Goal: Task Accomplishment & Management: Complete application form

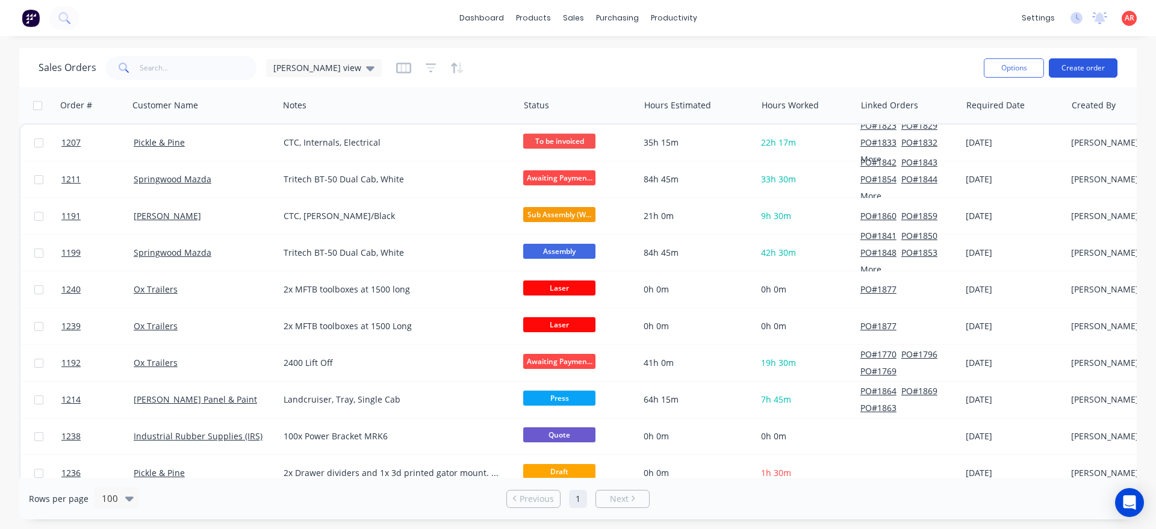
click at [1070, 63] on button "Create order" at bounding box center [1082, 67] width 69 height 19
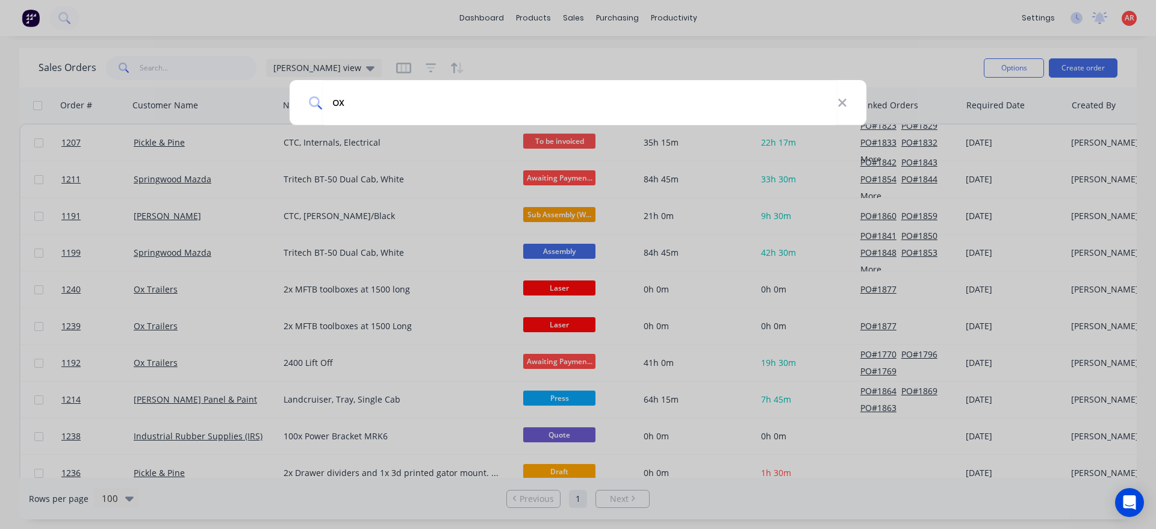
type input "o"
type input "ox"
click at [550, 60] on div "ox" at bounding box center [578, 264] width 1156 height 529
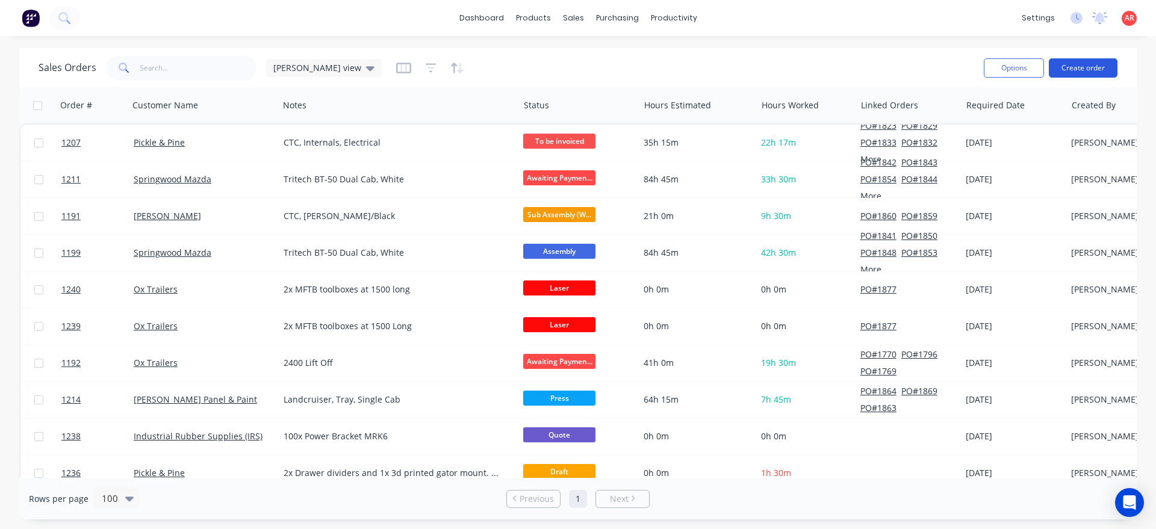
click at [1073, 72] on button "Create order" at bounding box center [1082, 67] width 69 height 19
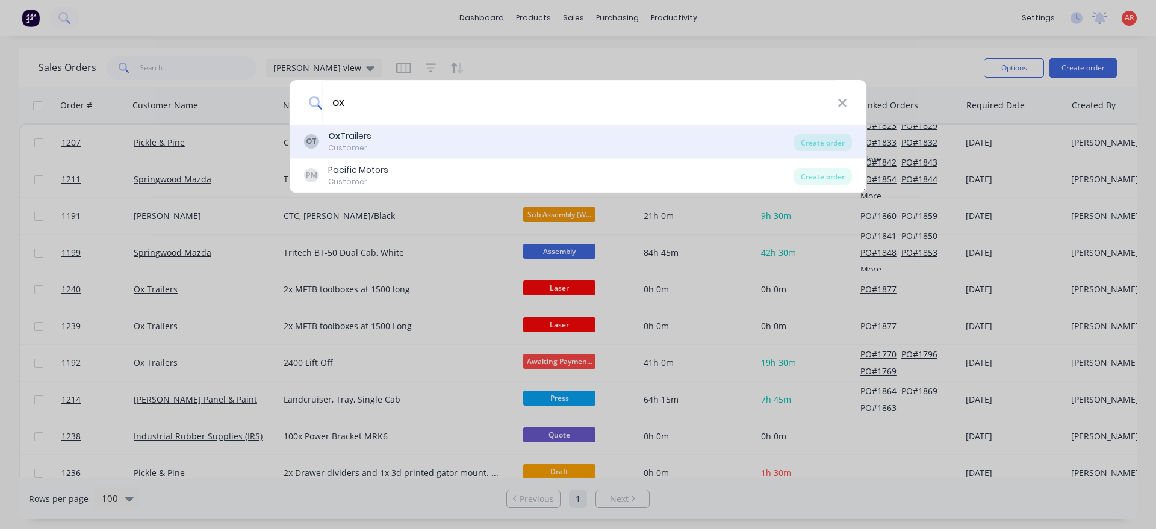
type input "ox"
click at [450, 142] on div "OT Ox Trailers Customer" at bounding box center [548, 141] width 489 height 23
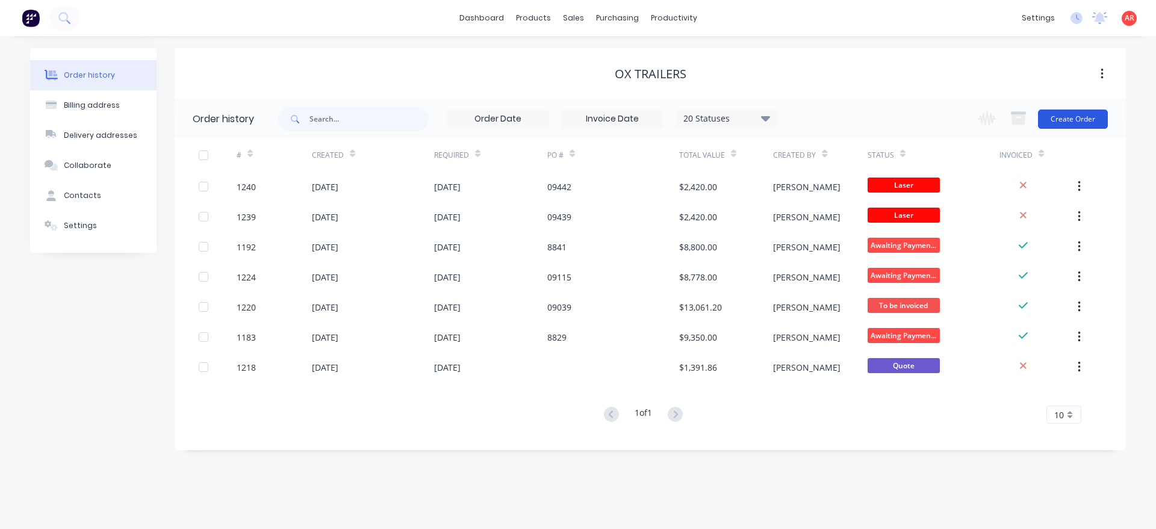
click at [1088, 118] on button "Create Order" at bounding box center [1073, 119] width 70 height 19
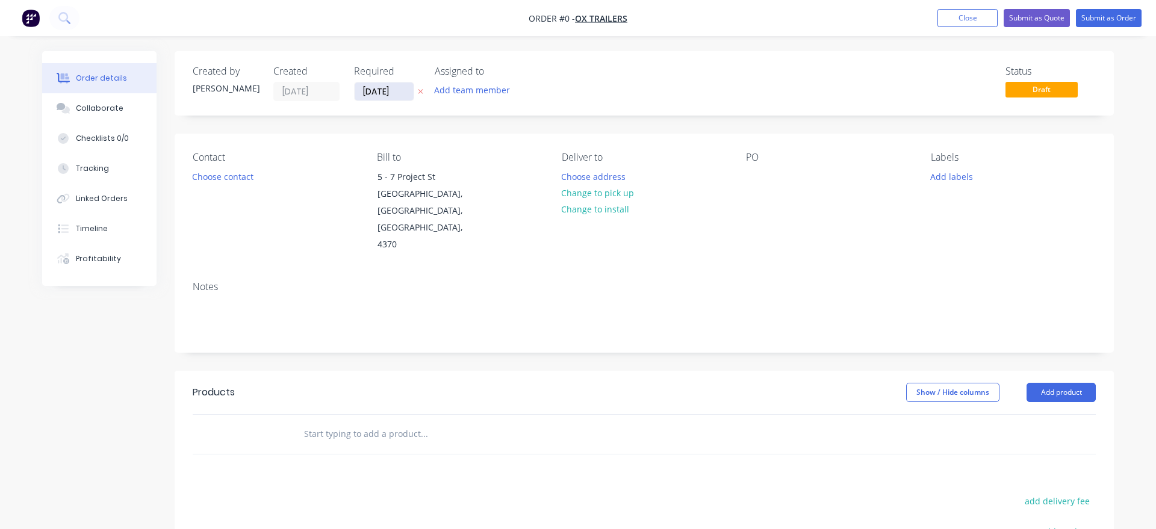
click at [385, 96] on input "03/09/25" at bounding box center [384, 91] width 59 height 18
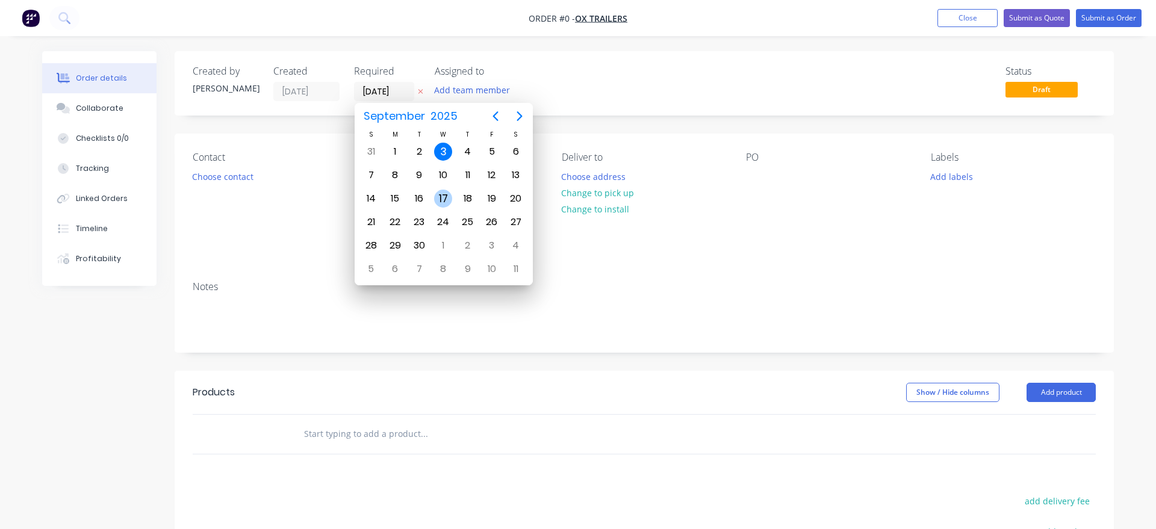
click at [437, 198] on div "17" at bounding box center [443, 199] width 18 height 18
type input "17/09/25"
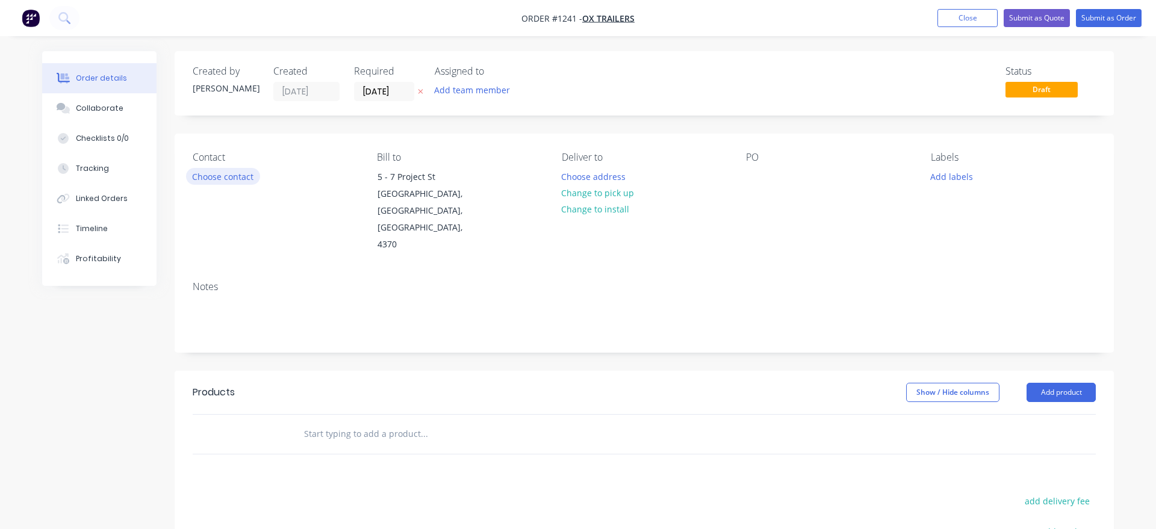
click at [229, 182] on button "Choose contact" at bounding box center [223, 176] width 74 height 16
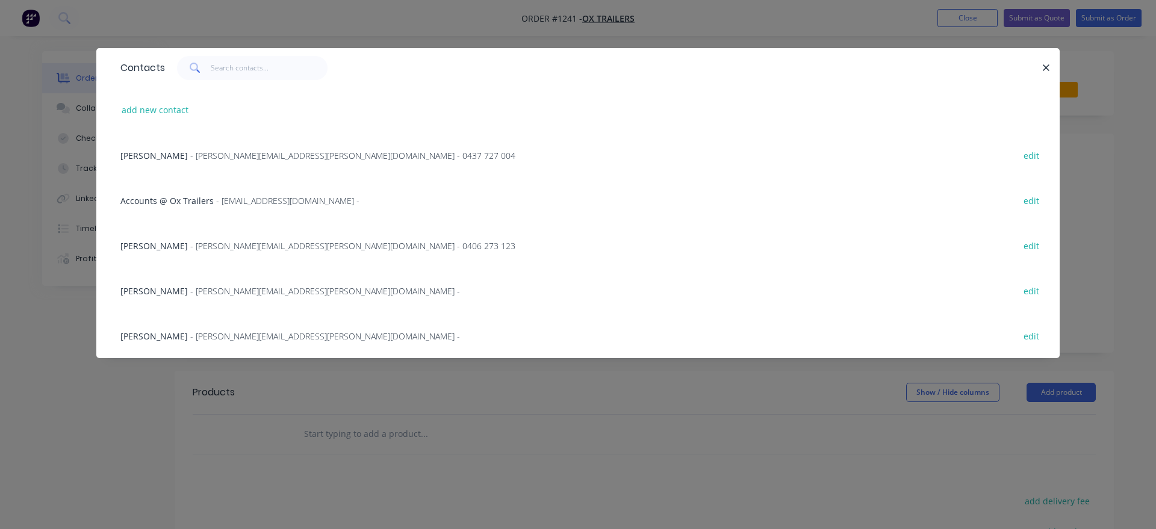
click at [226, 156] on span "- joel.muller@oxtrailers.com.au - 0437 727 004" at bounding box center [352, 155] width 325 height 11
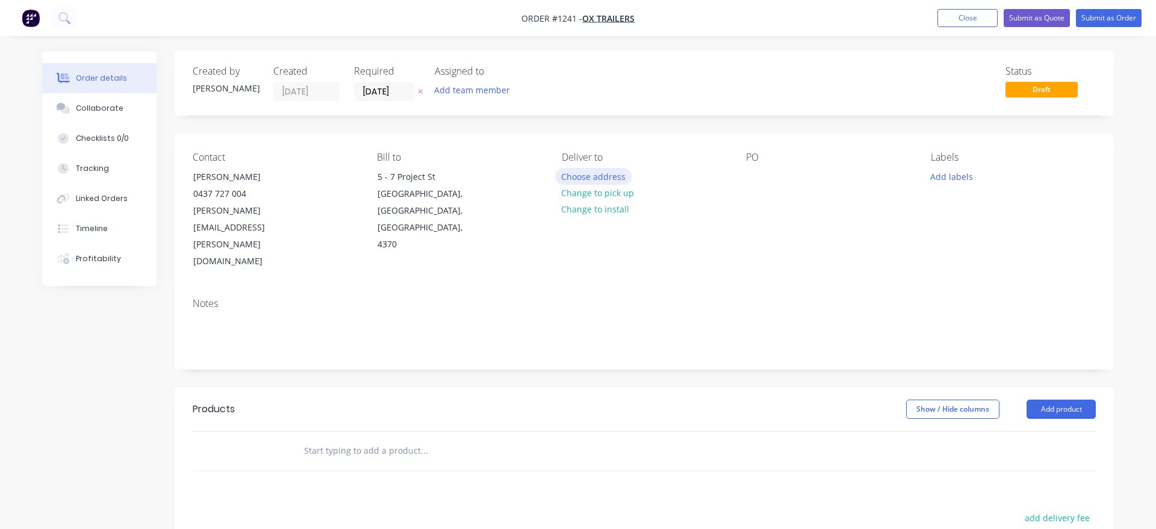
click at [603, 179] on button "Choose address" at bounding box center [593, 176] width 77 height 16
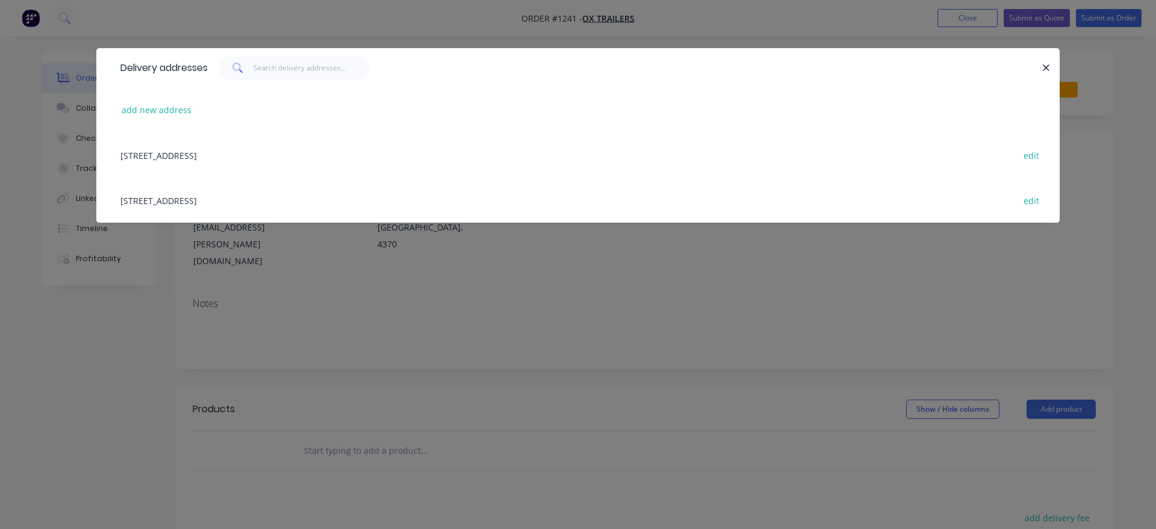
click at [181, 199] on div "1-3 Project St, Warwick, Queensland, Australia, 4370 edit" at bounding box center [577, 200] width 927 height 45
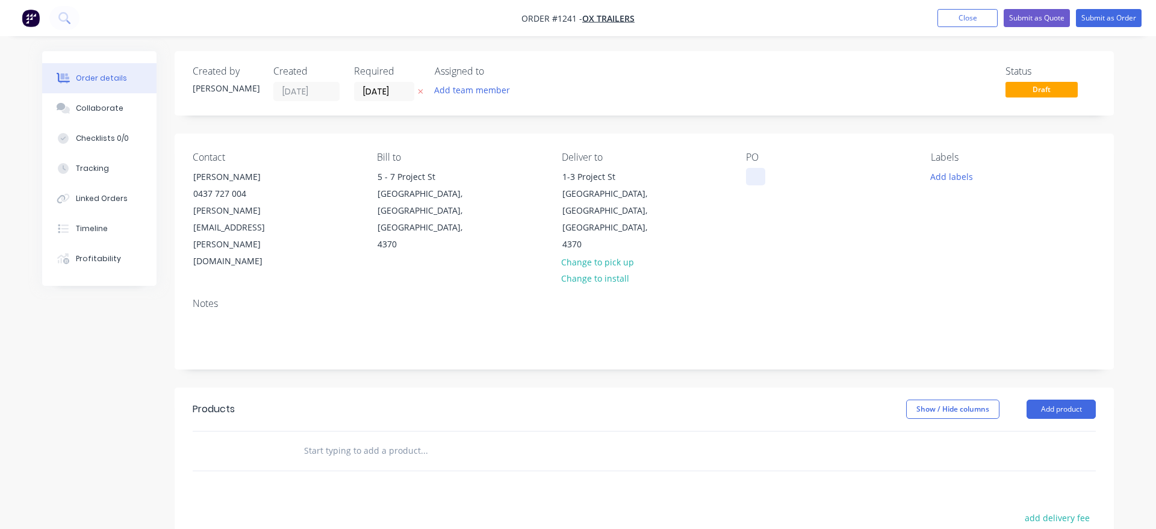
click at [759, 179] on div at bounding box center [755, 176] width 19 height 17
paste div
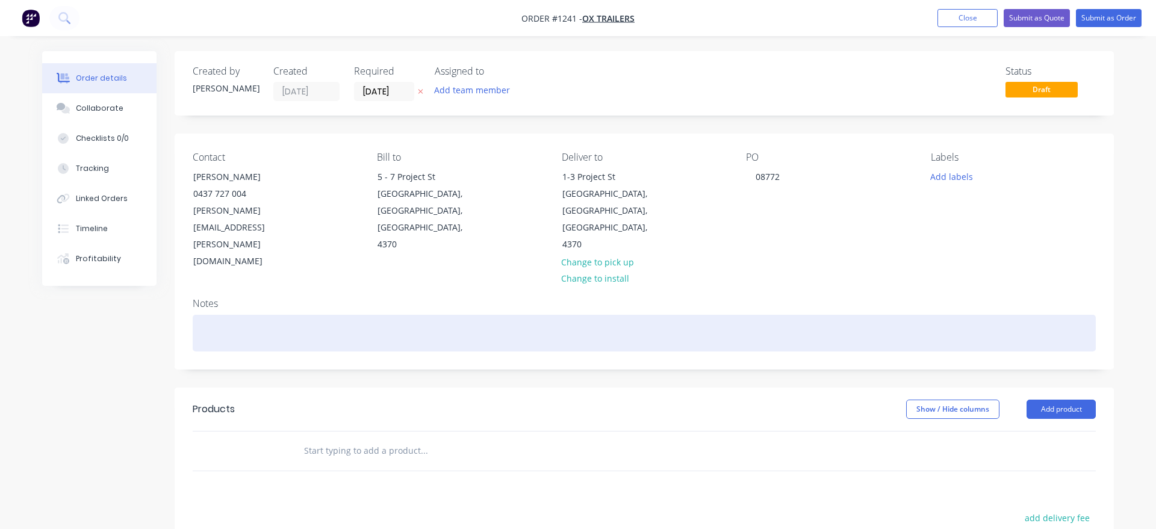
click at [255, 315] on div at bounding box center [644, 333] width 903 height 37
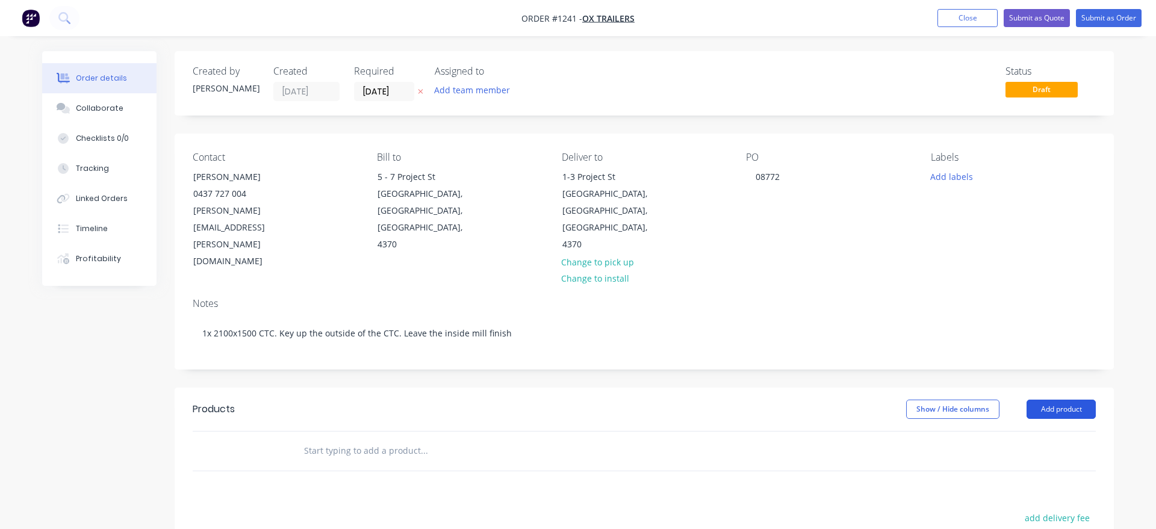
click at [1061, 400] on button "Add product" at bounding box center [1060, 409] width 69 height 19
click at [1053, 431] on div "Product catalogue" at bounding box center [1038, 439] width 93 height 17
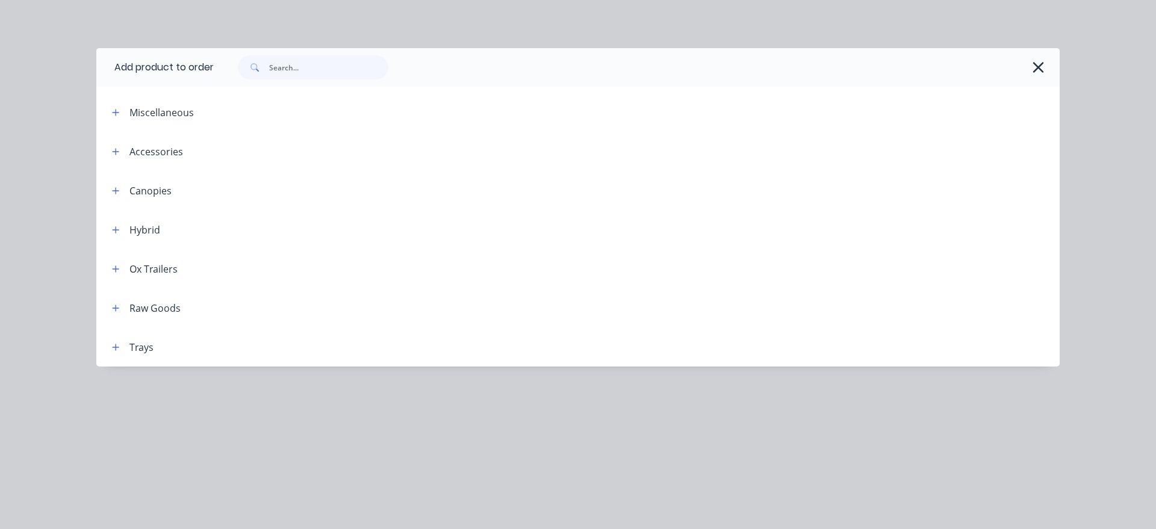
click at [114, 276] on header "Ox Trailers" at bounding box center [577, 268] width 963 height 39
click at [115, 270] on icon "button" at bounding box center [115, 269] width 7 height 8
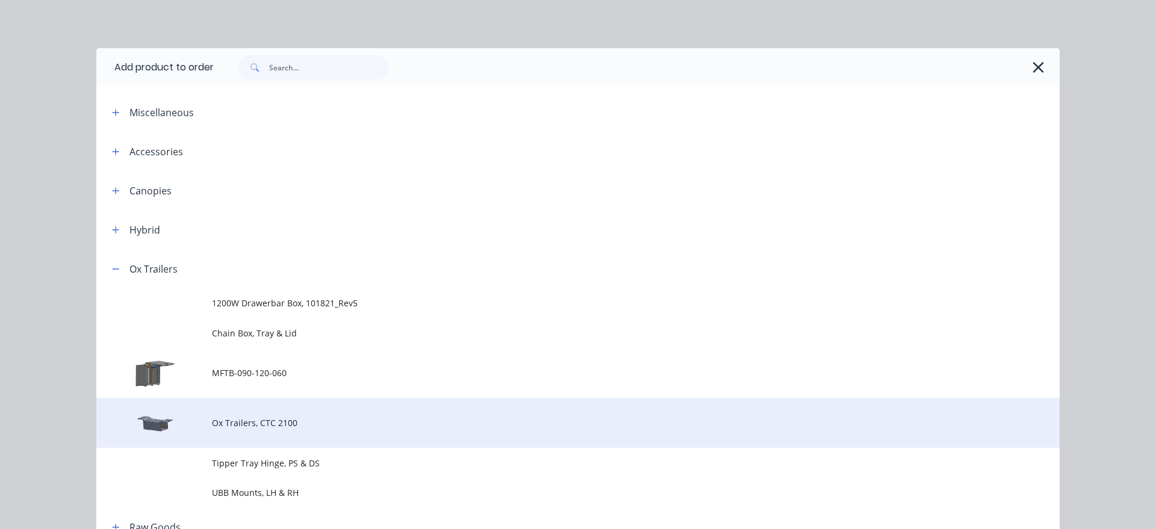
click at [335, 421] on span "Ox Trailers, CTC 2100" at bounding box center [551, 423] width 678 height 13
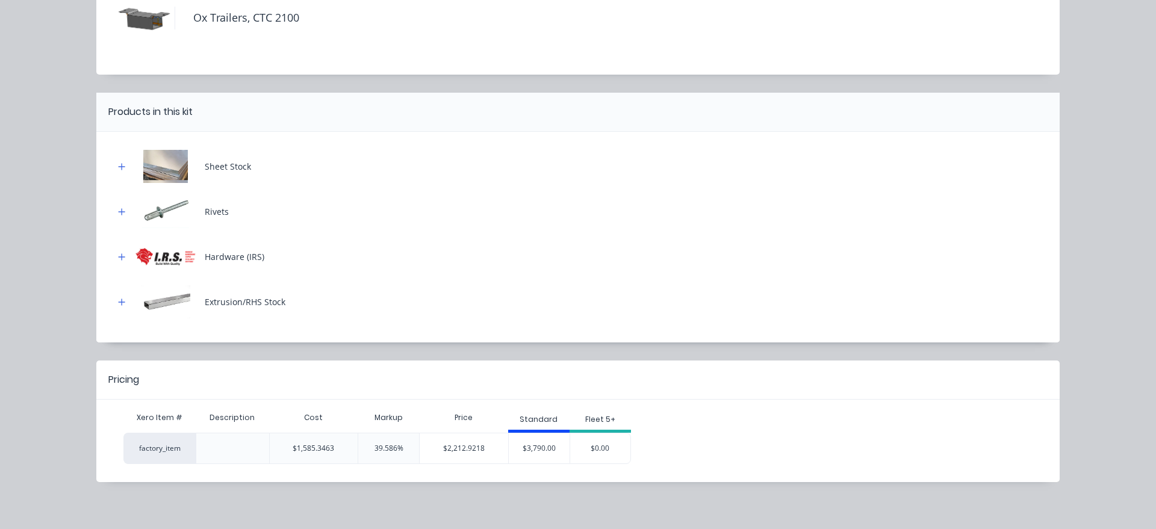
scroll to position [93, 0]
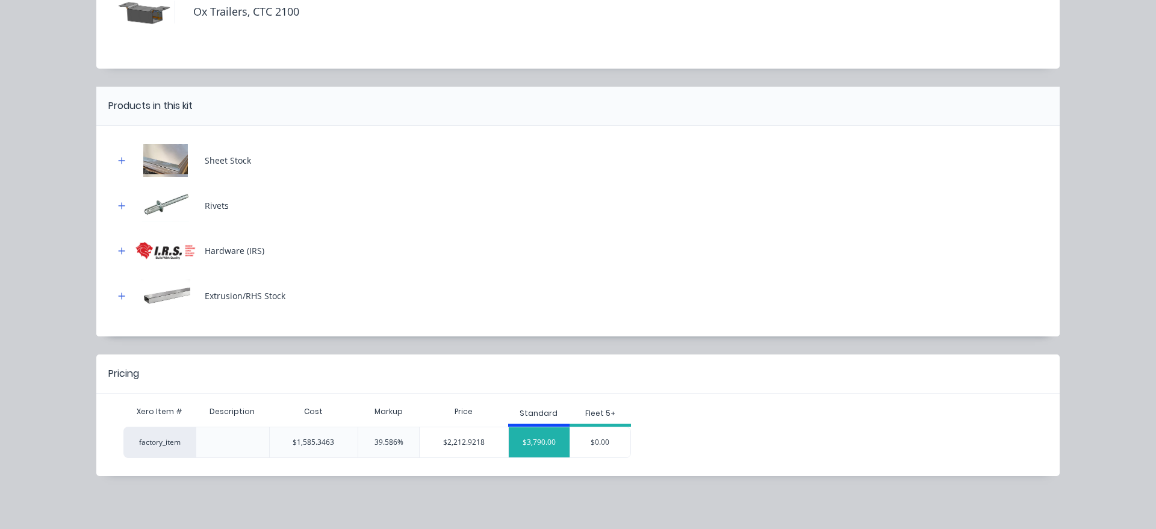
click at [543, 448] on div "$3,790.00" at bounding box center [539, 442] width 61 height 30
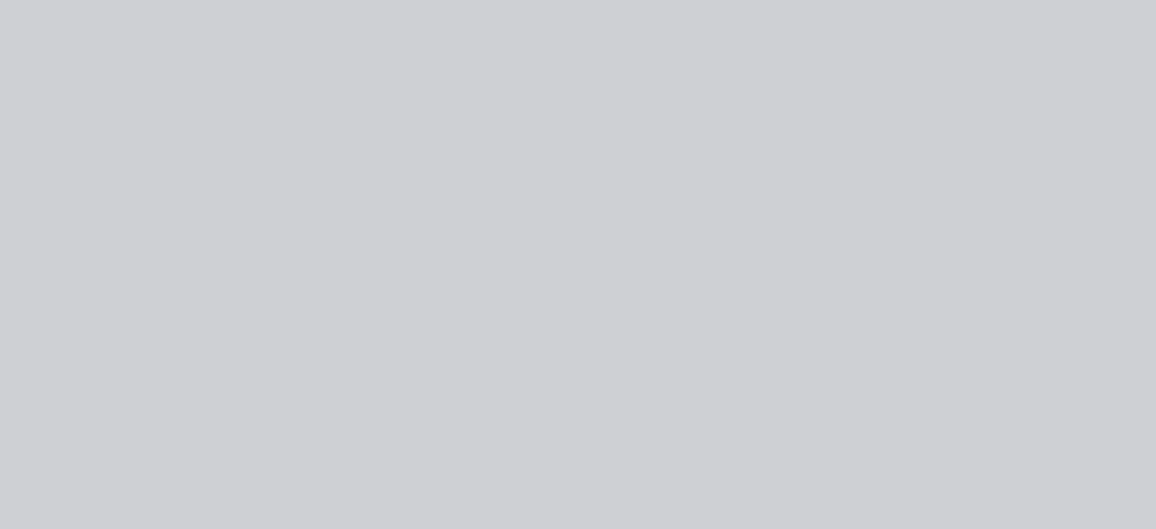
scroll to position [0, 0]
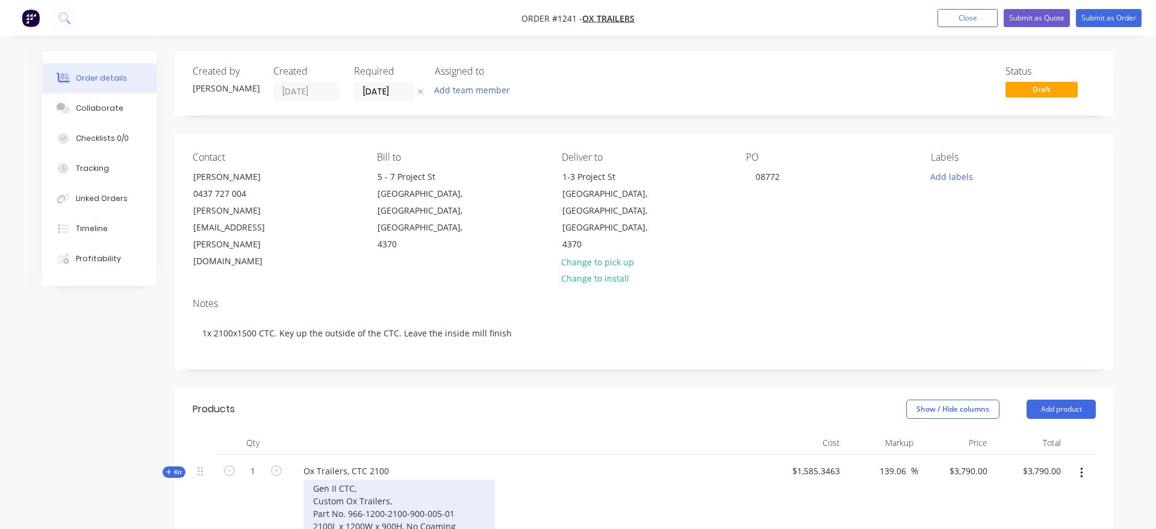
click at [355, 480] on div "Gen II CTC, Custom Ox Trailers, Part No. 966-1200-2100-900-005-01 2100L x 1200W…" at bounding box center [398, 514] width 191 height 68
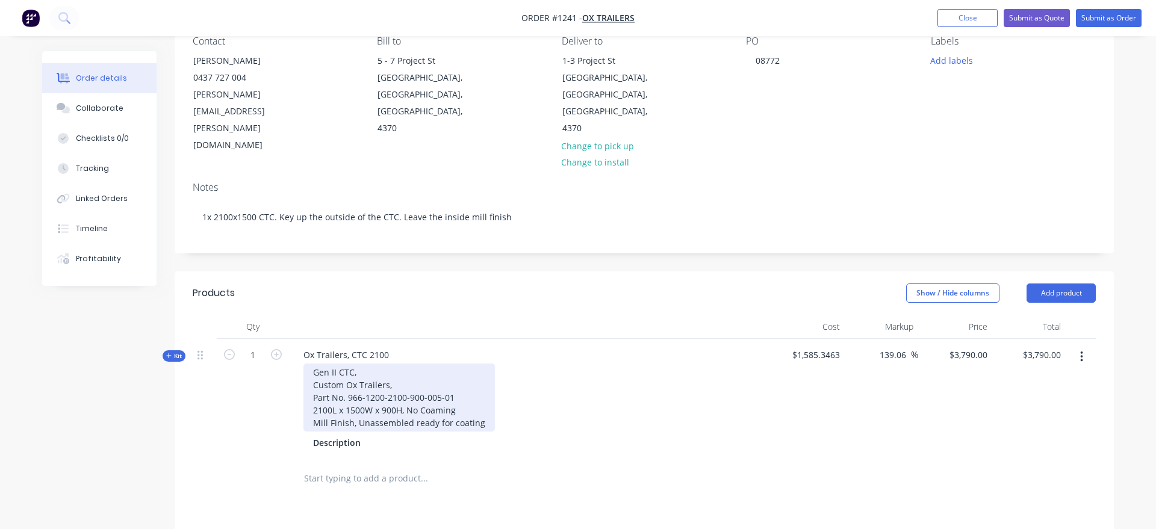
scroll to position [123, 0]
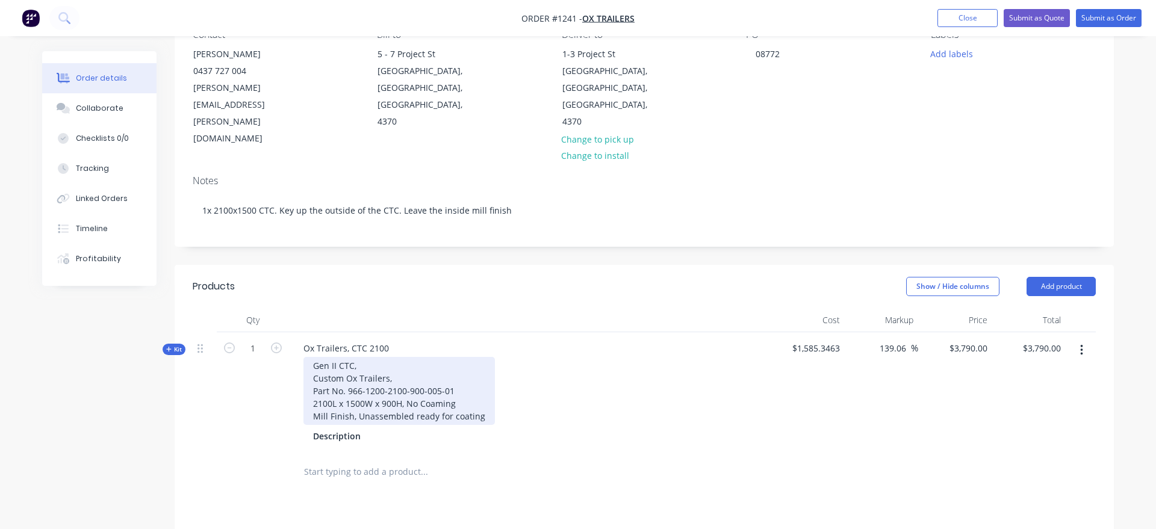
click at [357, 367] on div "Gen II CTC, Custom Ox Trailers, Part No. 966-1200-2100-900-005-01 2100L x 1500W…" at bounding box center [398, 391] width 191 height 68
click at [360, 371] on div "Gen II CTC, Custom Ox Trailers, Part No. 966-1200-2100-900-005-01 2100L x 1500W…" at bounding box center [449, 391] width 293 height 68
click at [374, 357] on div "Gen II CTC, Custom Ox Trailers, Part No. 966-1200-2100-900-005-01 2100L x 1500W…" at bounding box center [450, 391] width 294 height 68
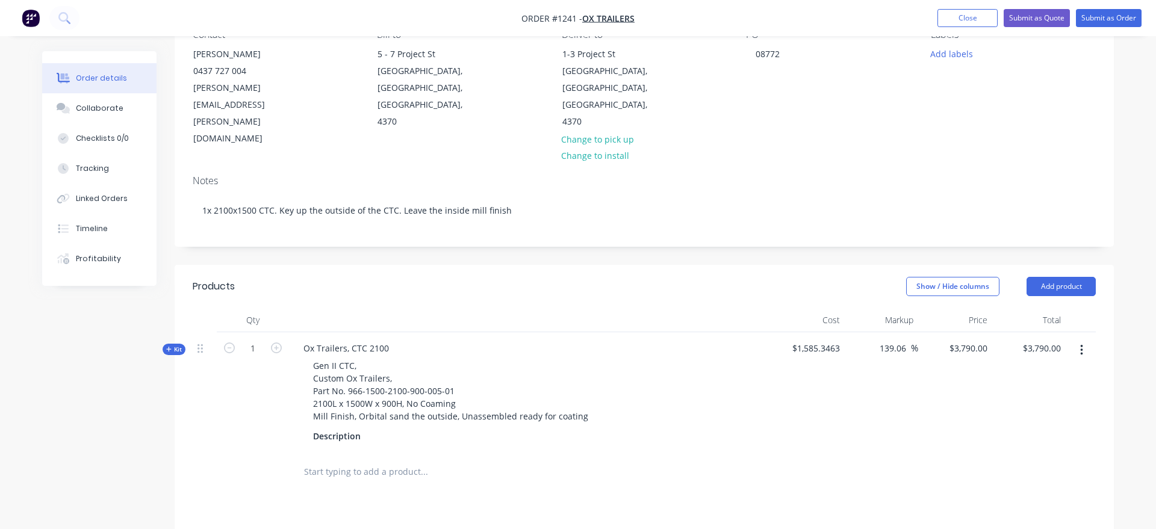
click at [119, 401] on div "Created by Andrew Created 03/09/25 Required 17/09/25 Assigned to Add team membe…" at bounding box center [577, 363] width 1071 height 870
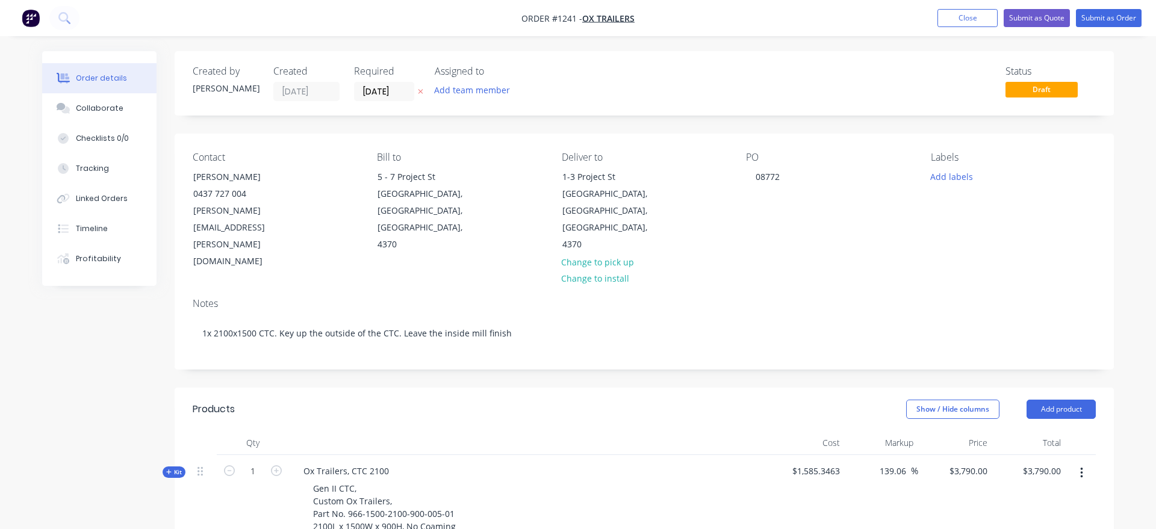
click at [463, 79] on div "Assigned to Add team member" at bounding box center [495, 84] width 120 height 36
click at [463, 83] on button "Add team member" at bounding box center [472, 90] width 88 height 16
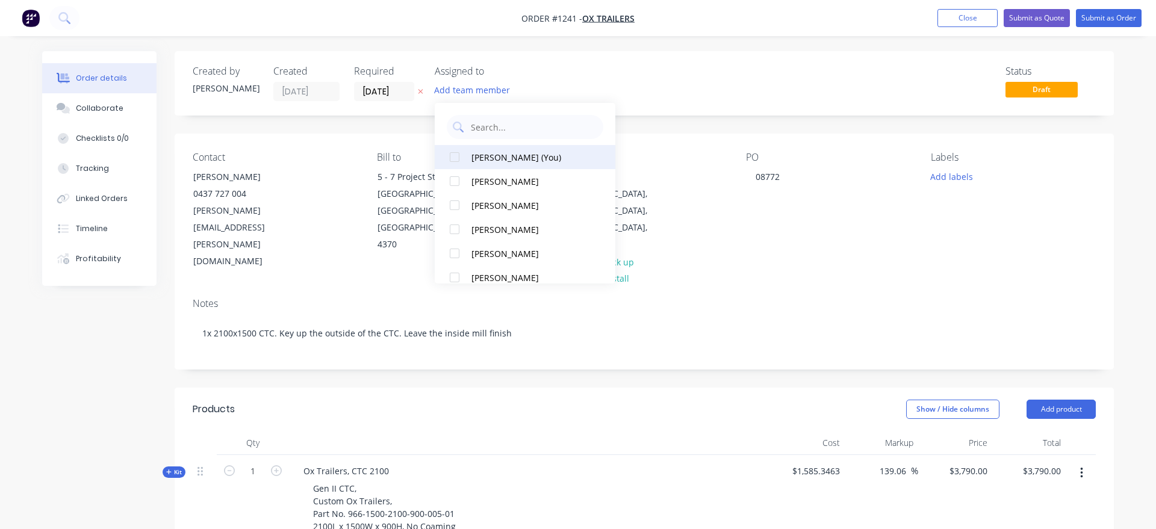
click at [497, 161] on div "Andrew Ryan (You)" at bounding box center [531, 157] width 120 height 13
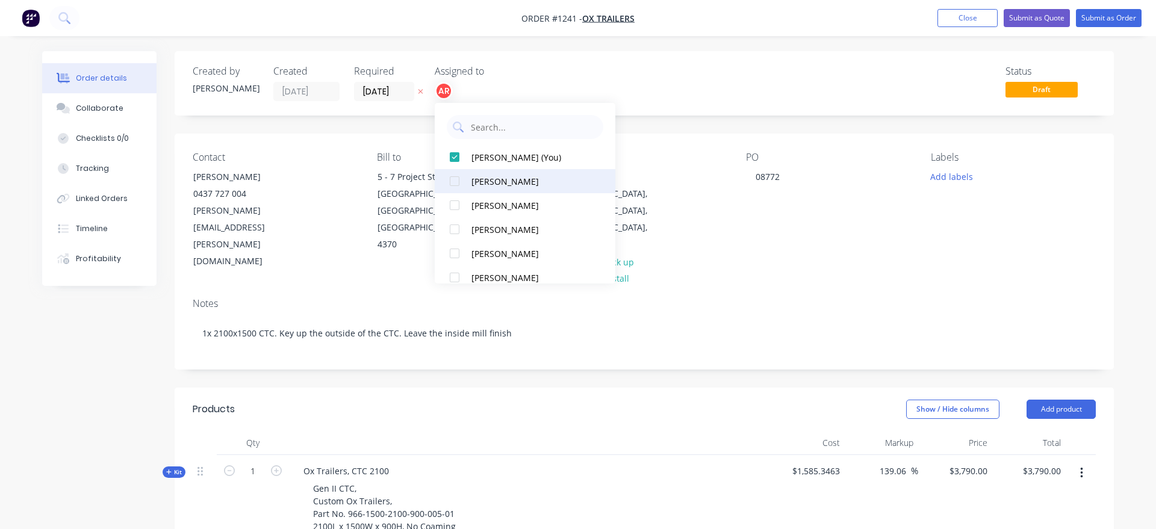
click at [492, 179] on div "Aaron Mack" at bounding box center [531, 181] width 120 height 13
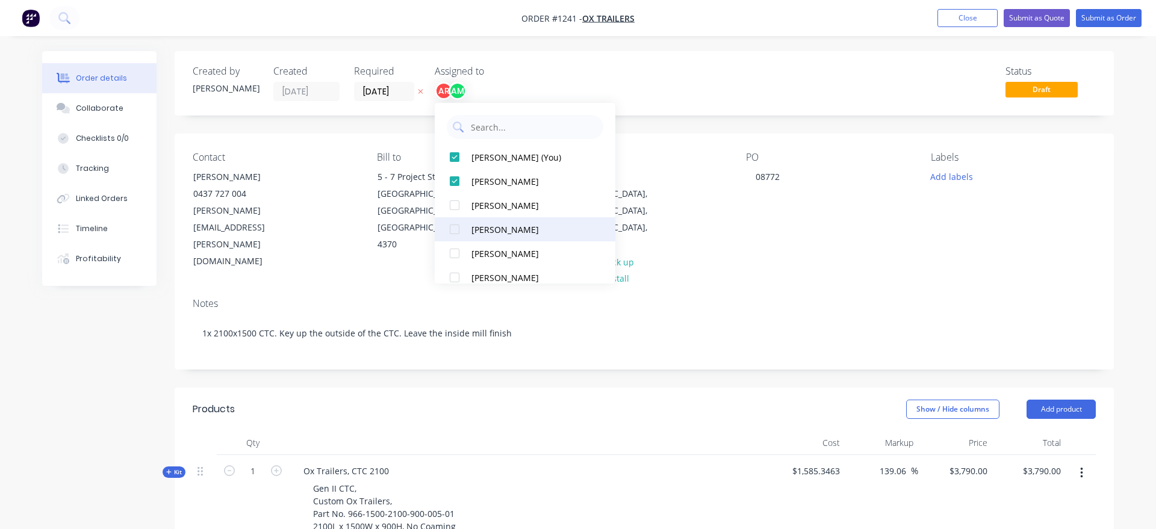
click at [494, 226] on div "Jamie Wright" at bounding box center [531, 229] width 120 height 13
click at [651, 126] on div "Created by Andrew Created 03/09/25 Required 17/09/25 Assigned to AR AM JW Statu…" at bounding box center [644, 477] width 939 height 852
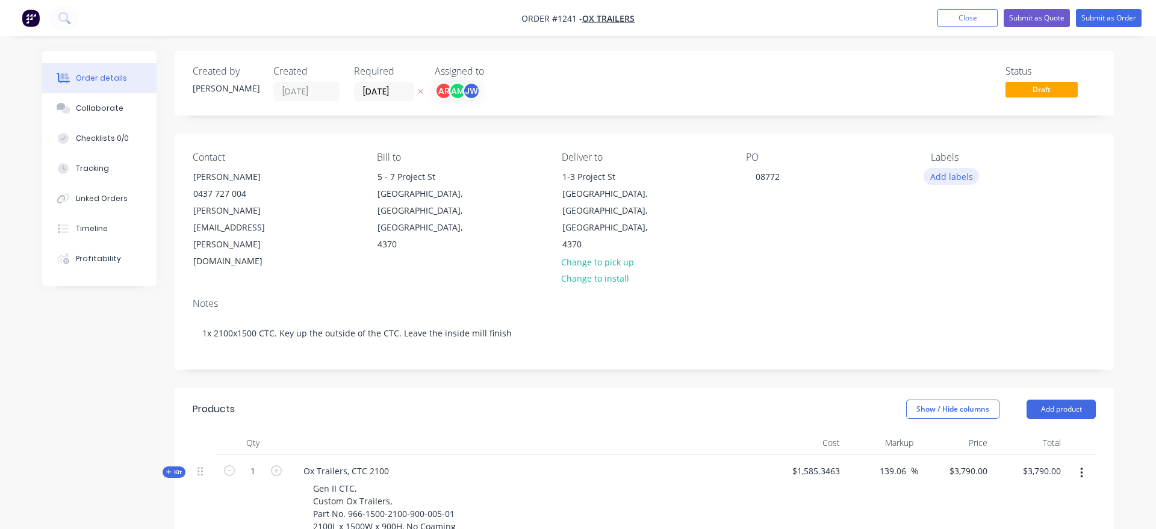
click at [946, 179] on button "Add labels" at bounding box center [950, 176] width 55 height 16
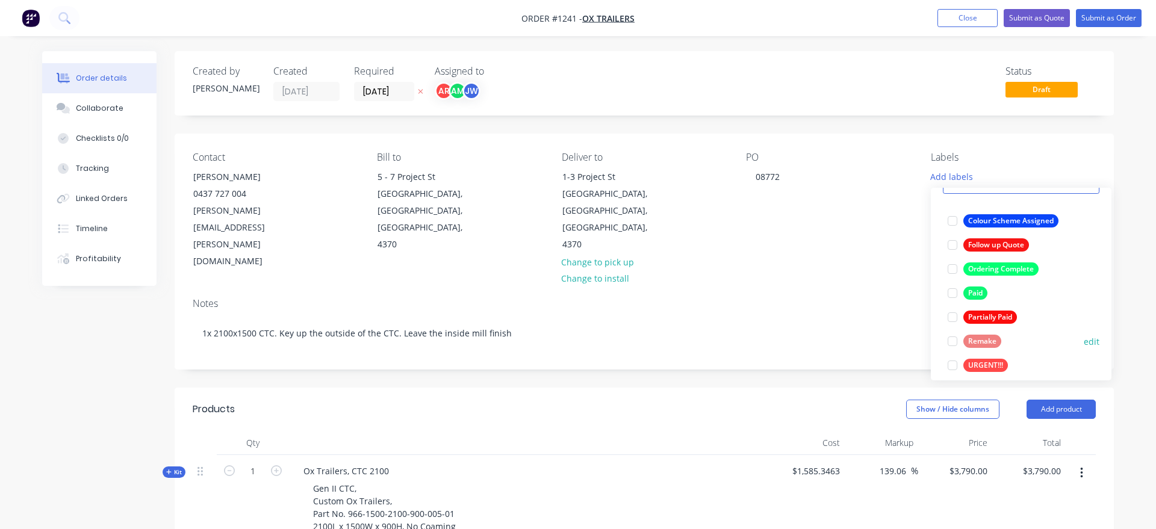
scroll to position [69, 0]
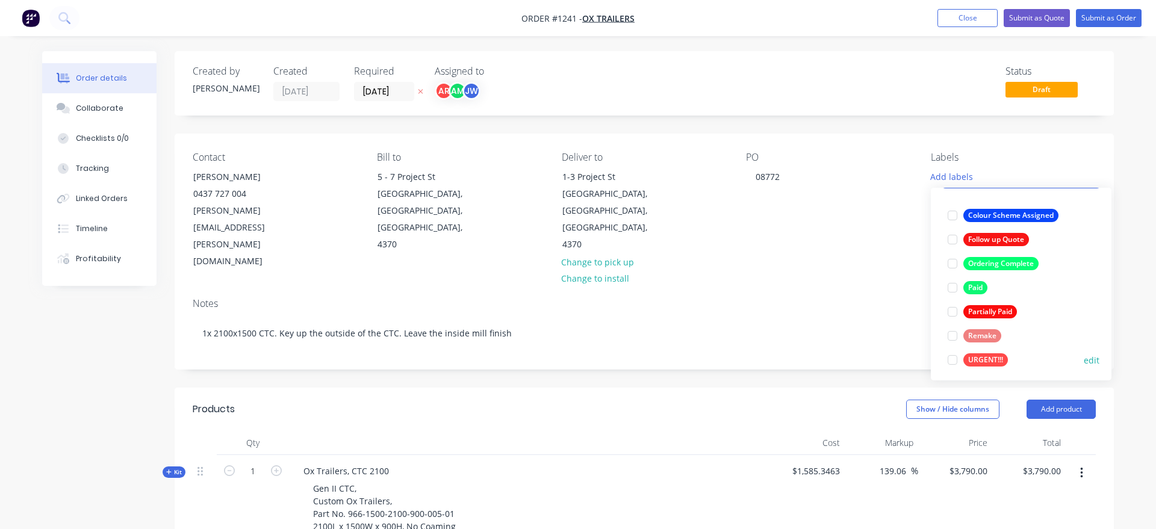
click at [954, 358] on div at bounding box center [952, 360] width 24 height 24
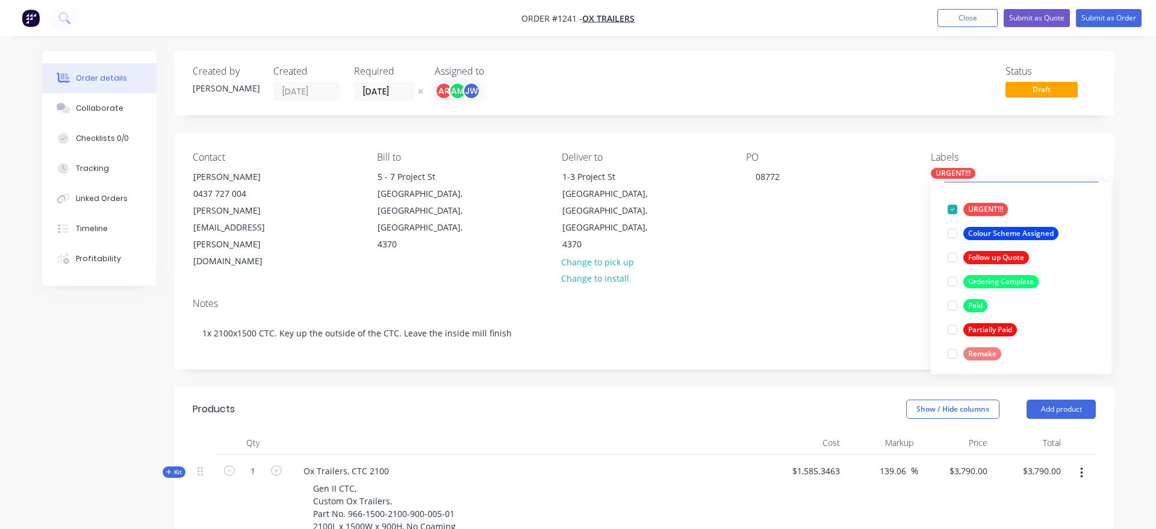
click at [955, 119] on div "Created by Andrew Created 03/09/25 Required 17/09/25 Assigned to AR AM JW Statu…" at bounding box center [644, 477] width 939 height 852
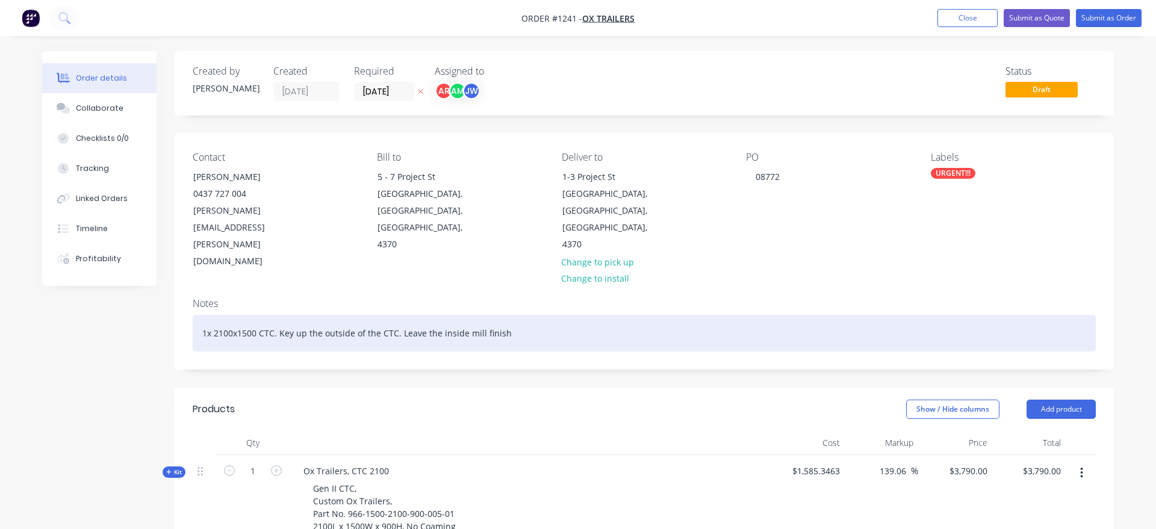
drag, startPoint x: 521, startPoint y: 286, endPoint x: 555, endPoint y: 279, distance: 34.4
click at [555, 315] on div "1x 2100x1500 CTC. Key up the outside of the CTC. Leave the inside mill finish" at bounding box center [644, 333] width 903 height 37
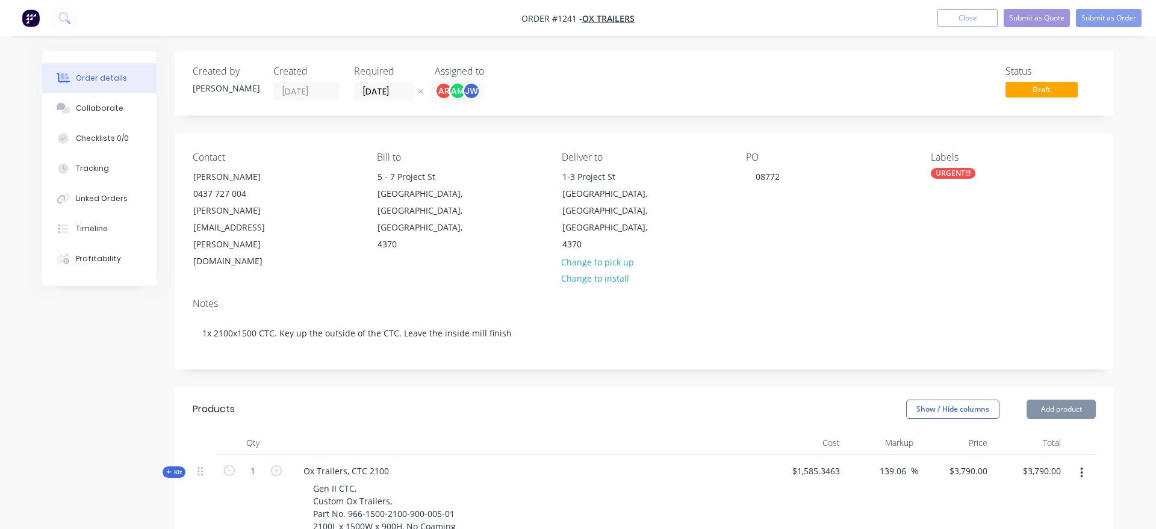
click at [131, 329] on div "Created by Andrew Created 03/09/25 Required 17/09/25 Assigned to AR AM JW Statu…" at bounding box center [577, 486] width 1071 height 870
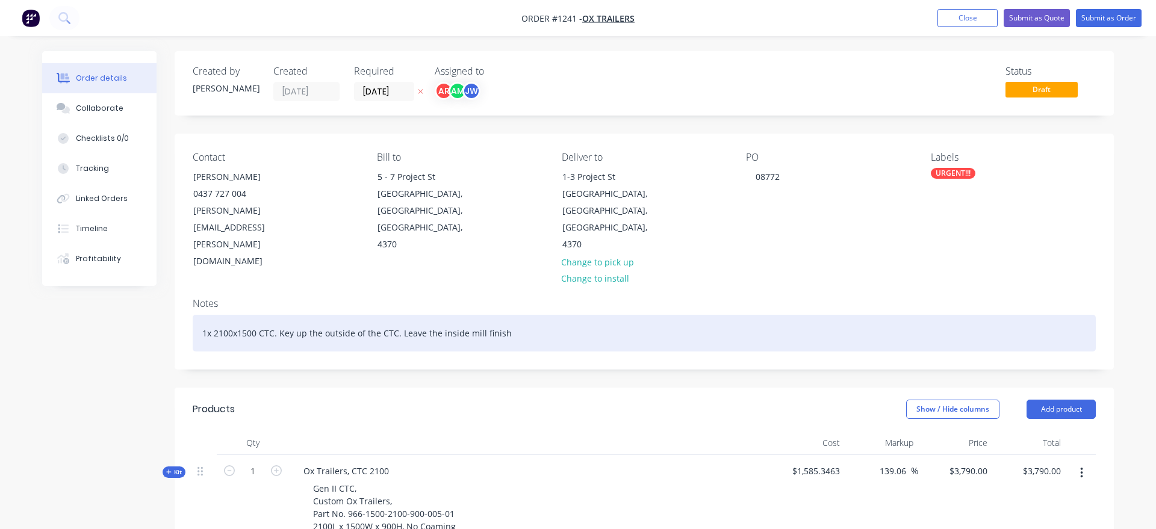
click at [392, 315] on div "1x 2100x1500 CTC. Key up the outside of the CTC. Leave the inside mill finish" at bounding box center [644, 333] width 903 height 37
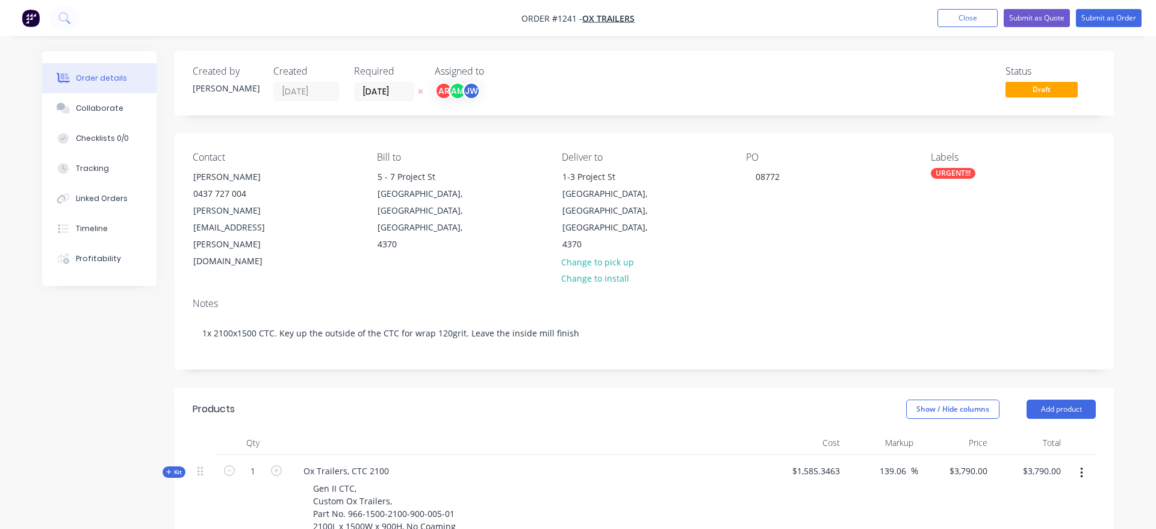
click at [128, 374] on div "Created by Andrew Created 03/09/25 Required 17/09/25 Assigned to AR AM JW Statu…" at bounding box center [577, 486] width 1071 height 870
click at [1050, 23] on button "Submit as Quote" at bounding box center [1036, 18] width 66 height 18
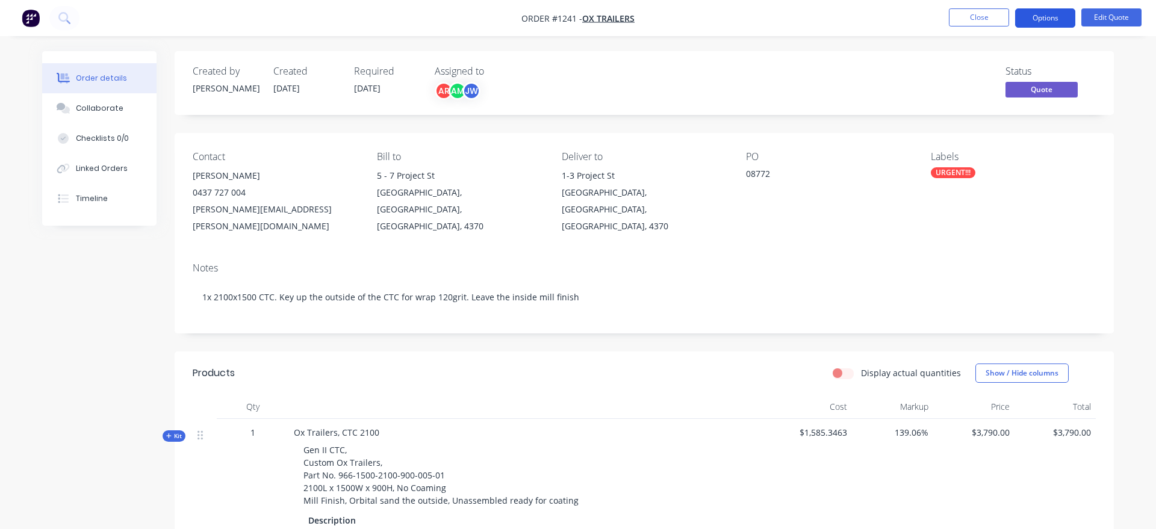
click at [1049, 18] on button "Options" at bounding box center [1045, 17] width 60 height 19
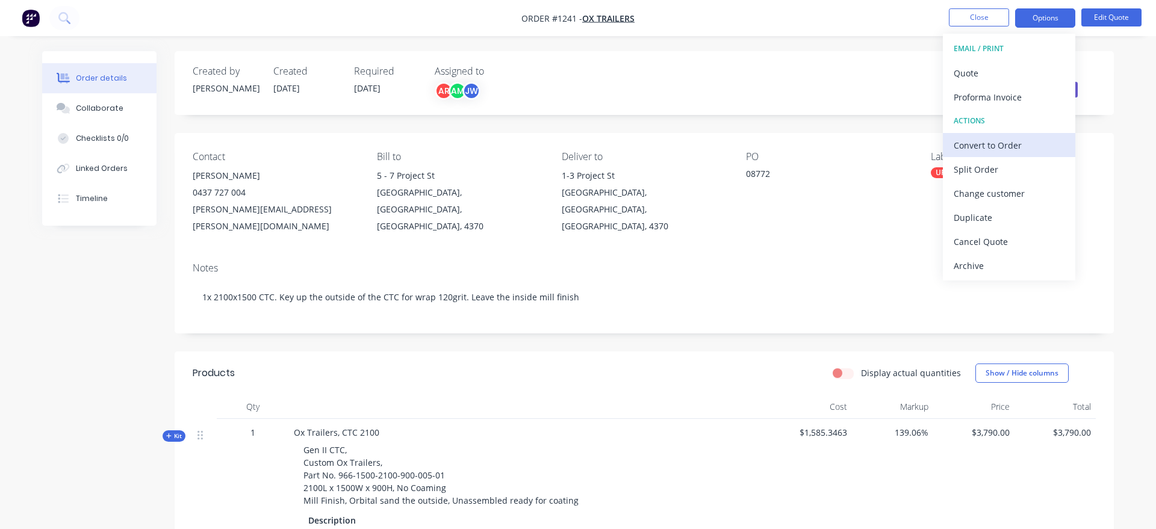
click at [1017, 137] on div "Convert to Order" at bounding box center [1008, 145] width 111 height 17
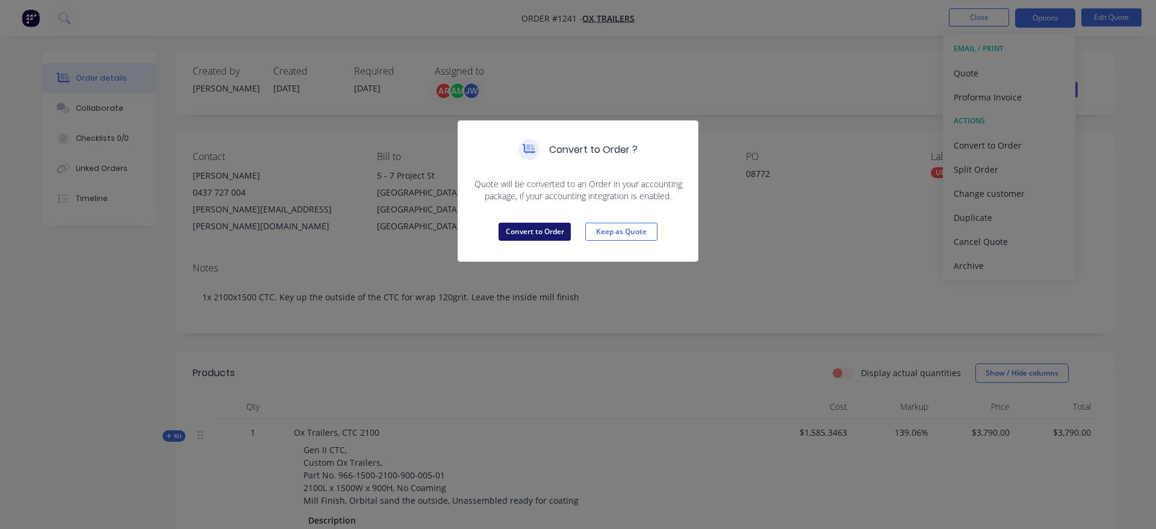
click at [526, 237] on button "Convert to Order" at bounding box center [534, 232] width 72 height 18
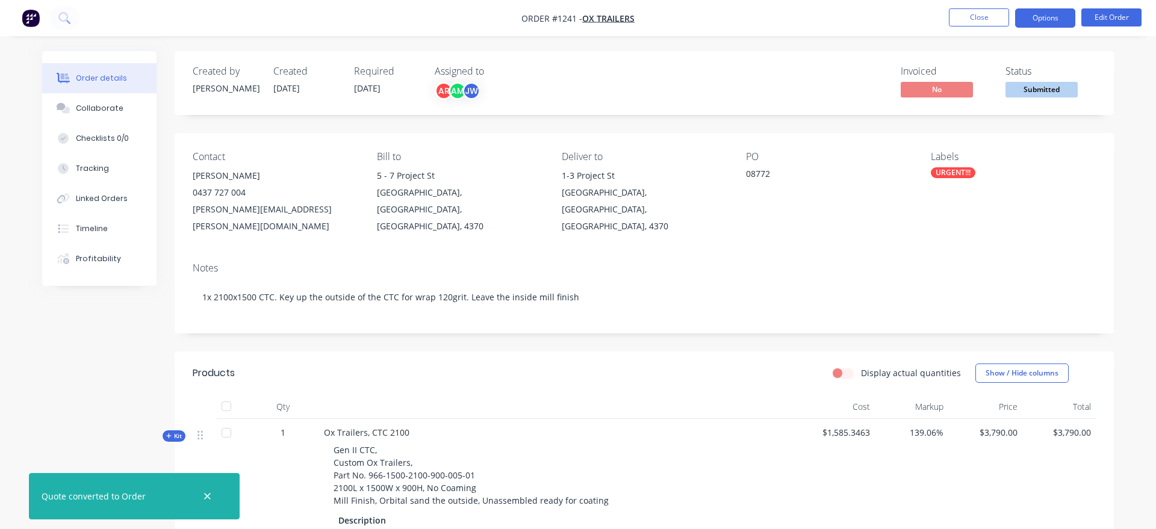
click at [1049, 23] on button "Options" at bounding box center [1045, 17] width 60 height 19
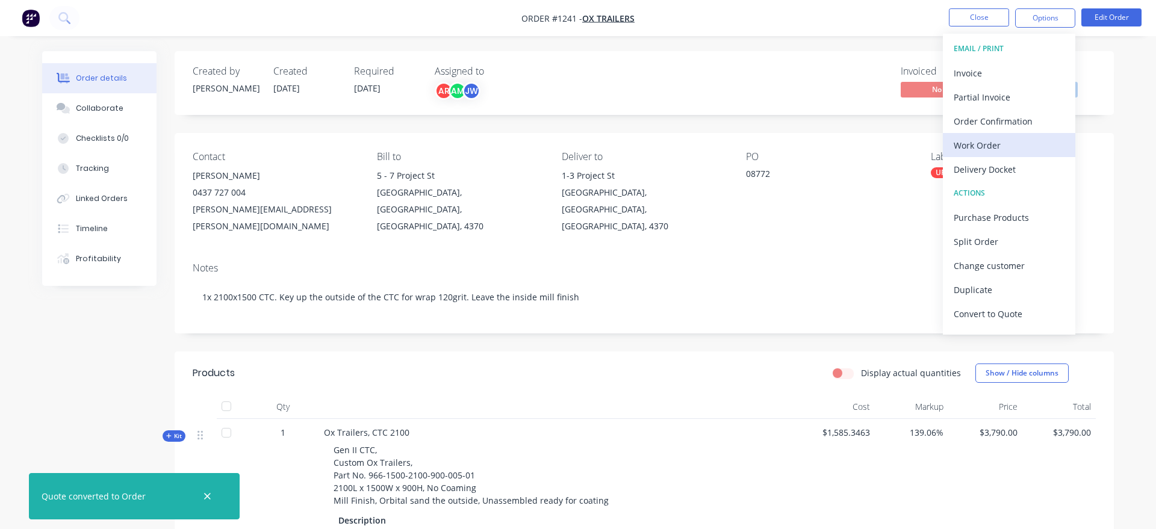
click at [1015, 143] on div "Work Order" at bounding box center [1008, 145] width 111 height 17
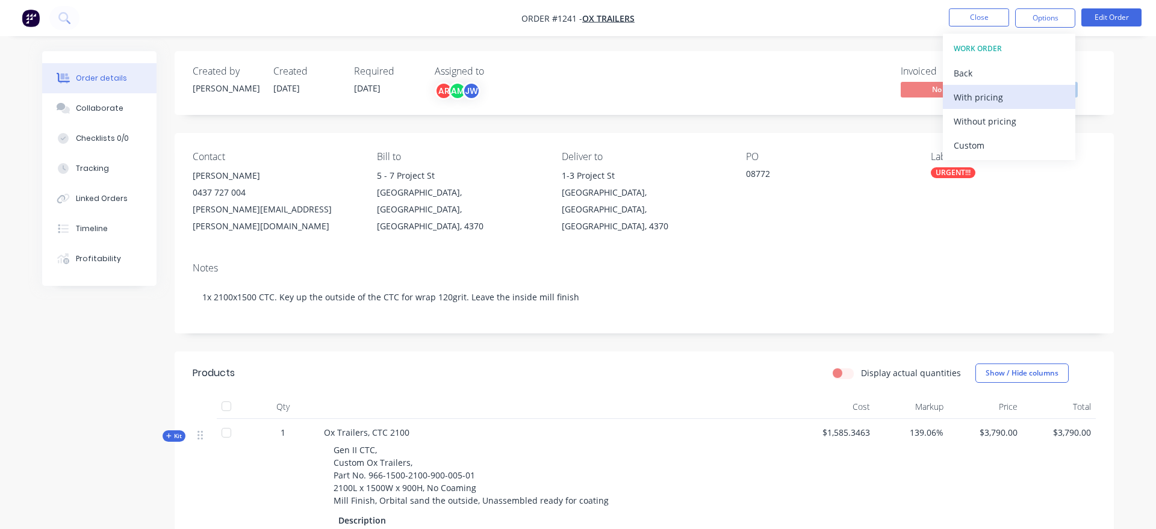
click at [992, 93] on div "With pricing" at bounding box center [1008, 96] width 111 height 17
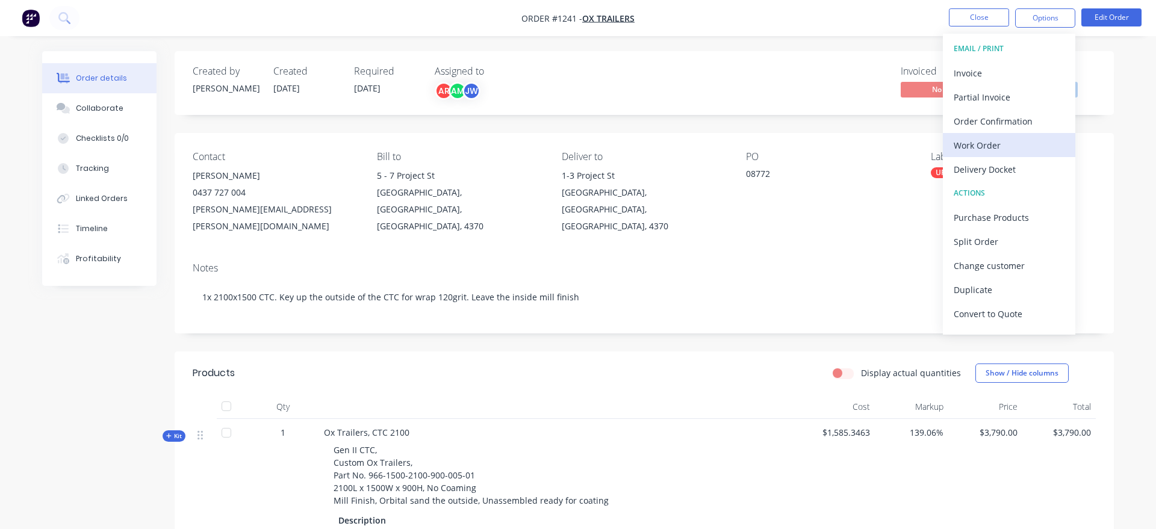
click at [997, 153] on div "Work Order" at bounding box center [1008, 145] width 111 height 17
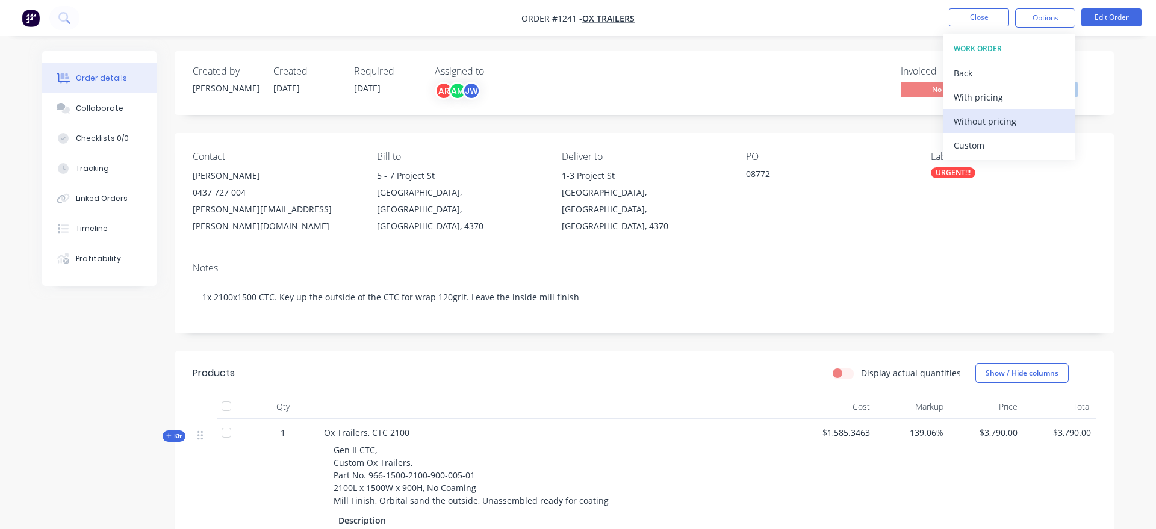
click at [979, 125] on div "Without pricing" at bounding box center [1008, 121] width 111 height 17
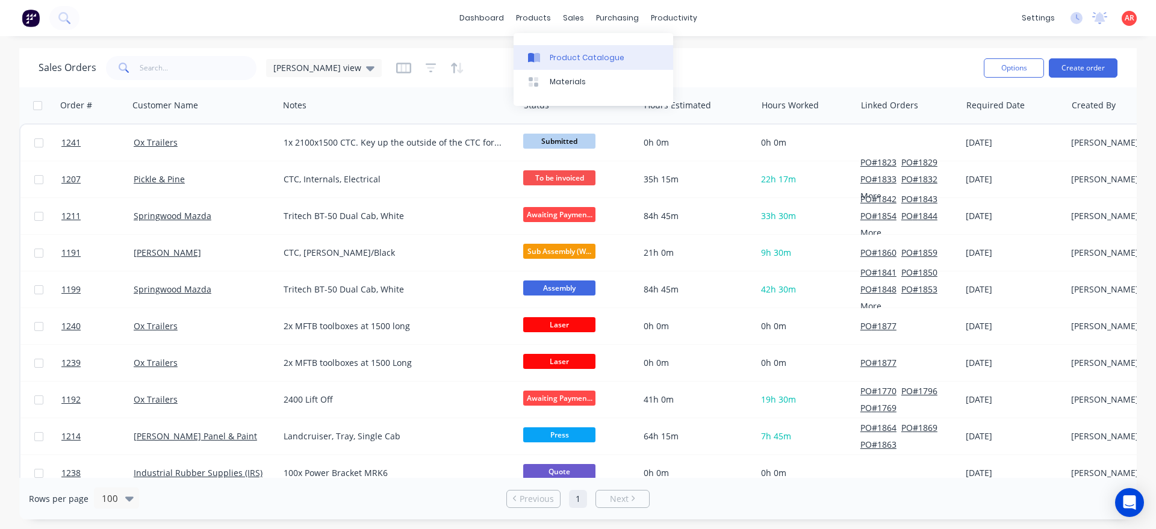
click at [546, 58] on link "Product Catalogue" at bounding box center [593, 57] width 160 height 24
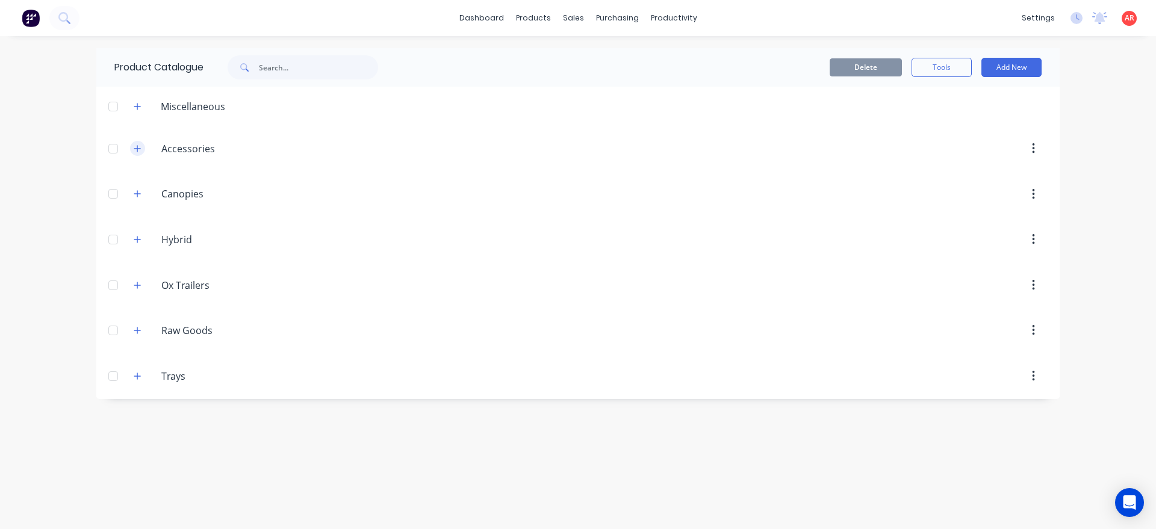
click at [144, 145] on button "button" at bounding box center [137, 148] width 15 height 15
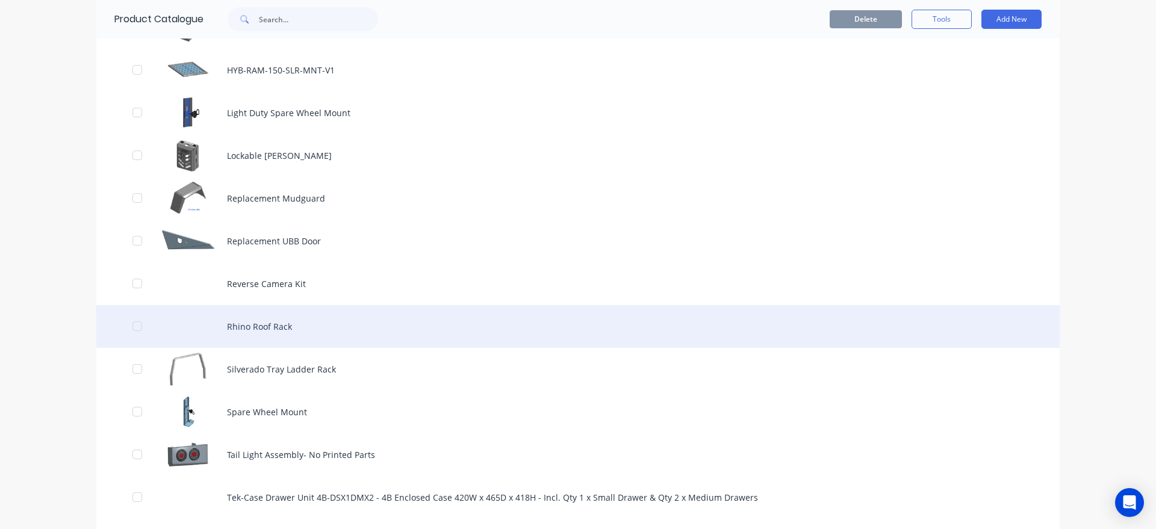
scroll to position [823, 0]
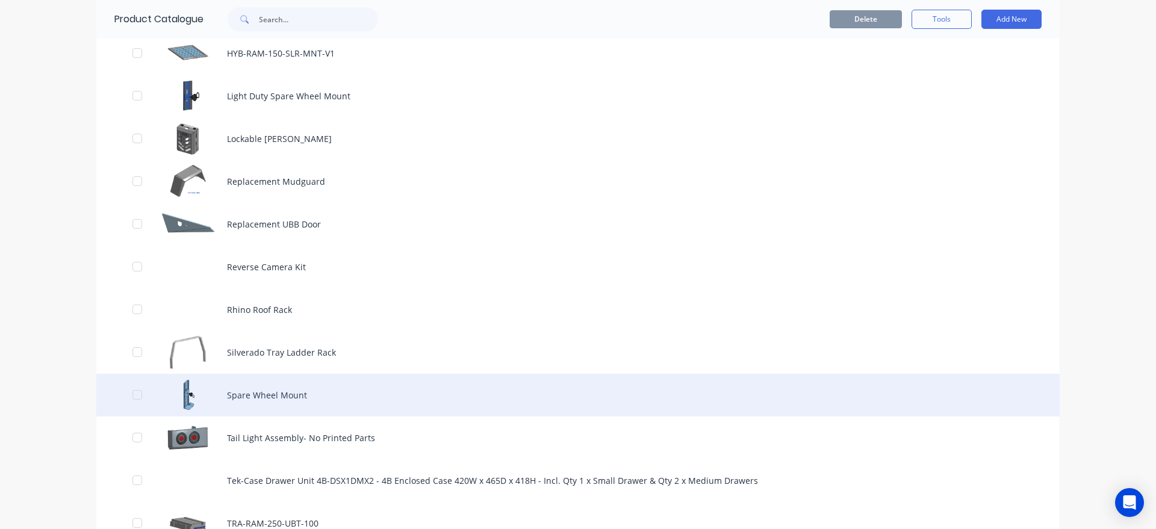
click at [307, 410] on div "Spare Wheel Mount" at bounding box center [577, 395] width 963 height 43
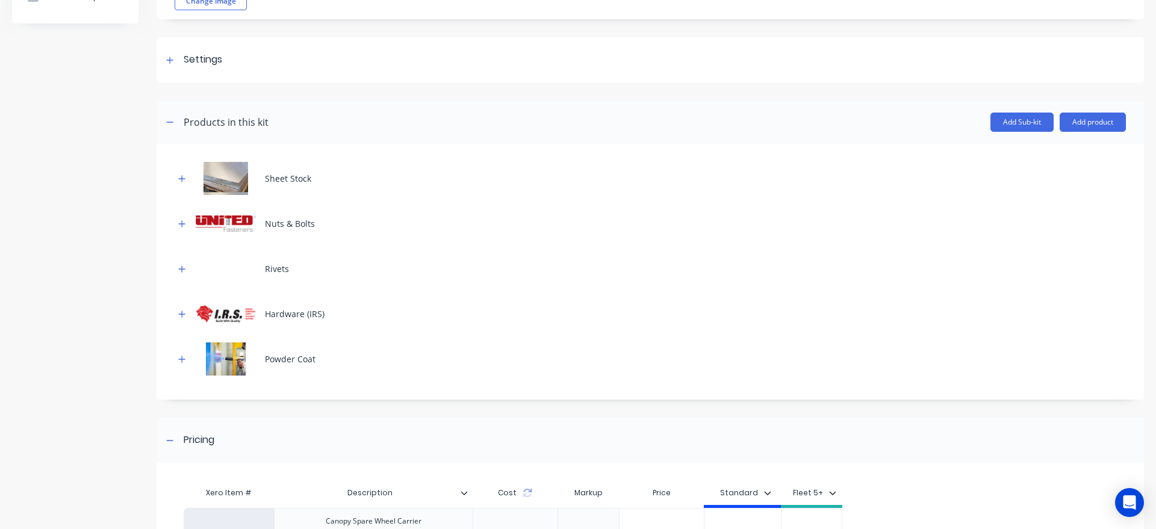
scroll to position [291, 0]
